Goal: Check status: Check status

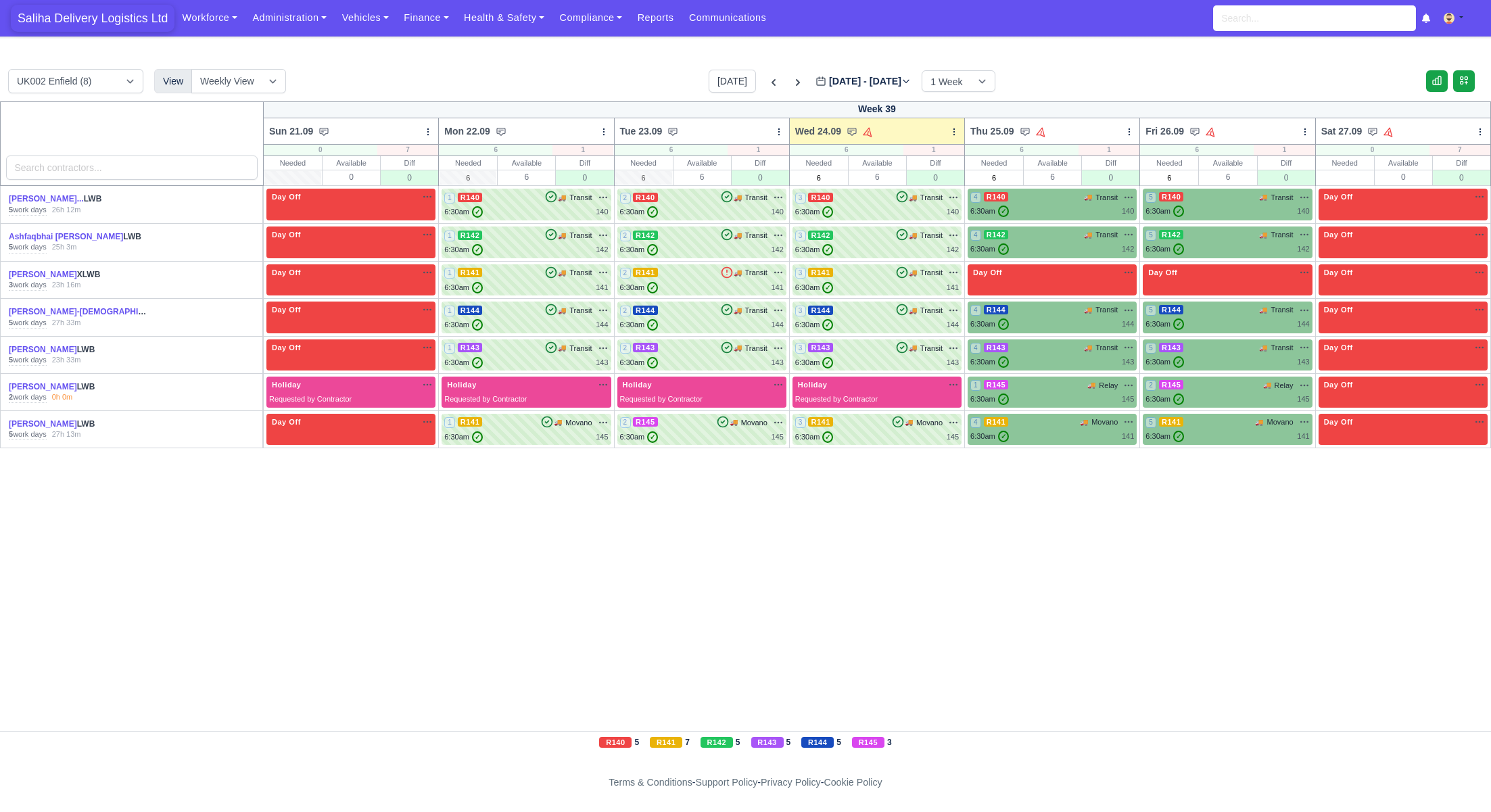
click at [91, 17] on span "Saliha Delivery Logistics Ltd" at bounding box center [93, 18] width 163 height 27
